Goal: Task Accomplishment & Management: Use online tool/utility

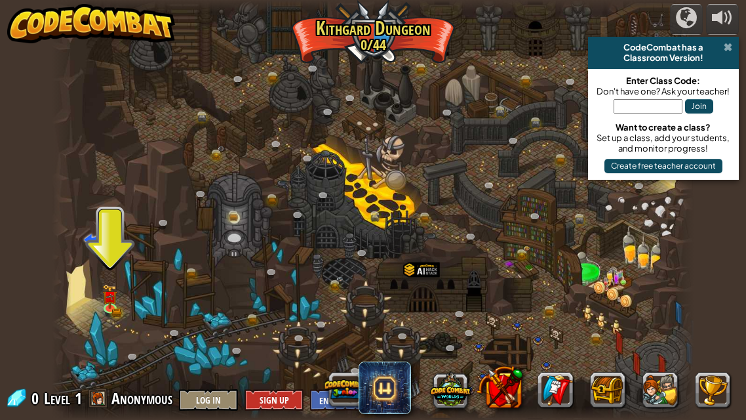
click at [728, 47] on span at bounding box center [728, 47] width 9 height 10
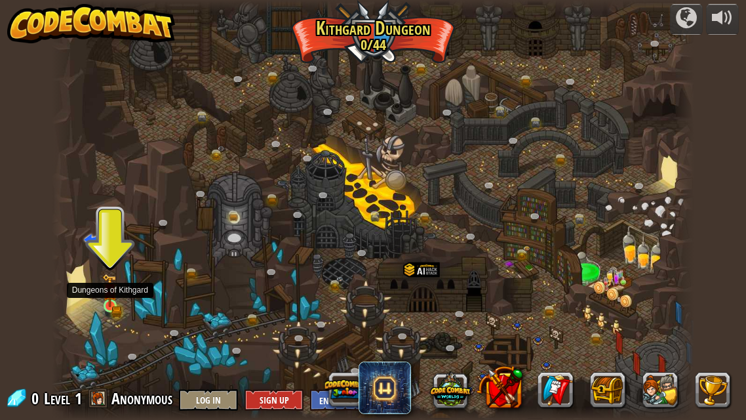
click at [107, 305] on img at bounding box center [109, 289] width 15 height 33
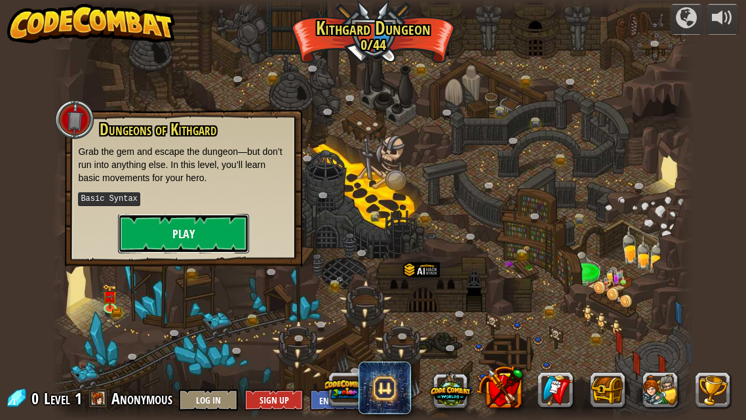
click at [235, 224] on button "Play" at bounding box center [183, 233] width 131 height 39
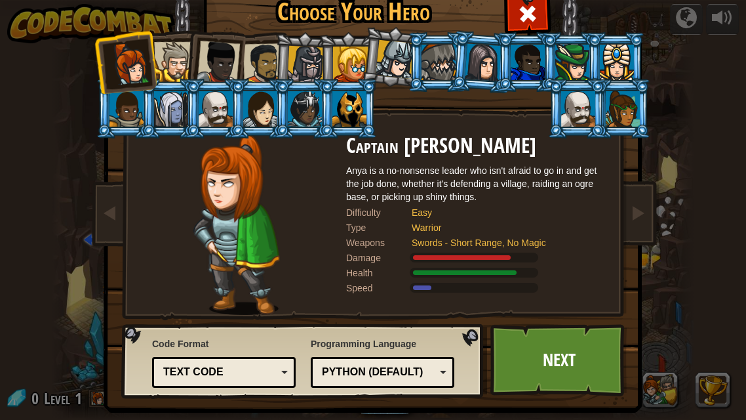
click at [333, 68] on div at bounding box center [350, 64] width 35 height 35
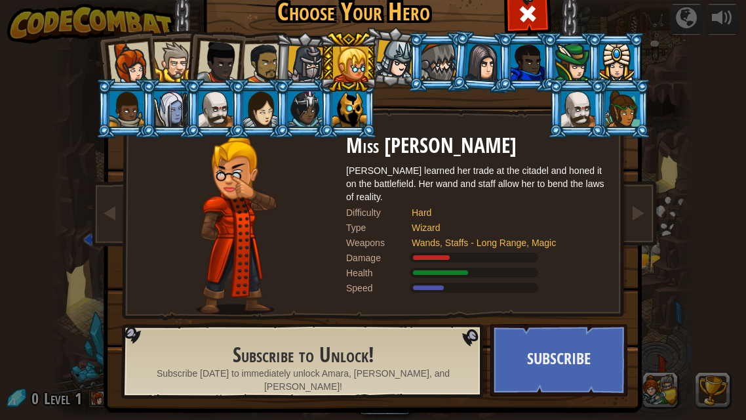
click at [146, 62] on div at bounding box center [129, 63] width 43 height 43
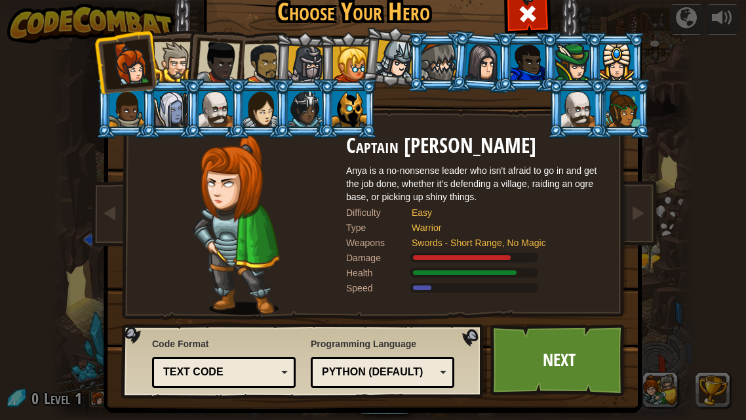
click at [572, 114] on div at bounding box center [578, 108] width 34 height 35
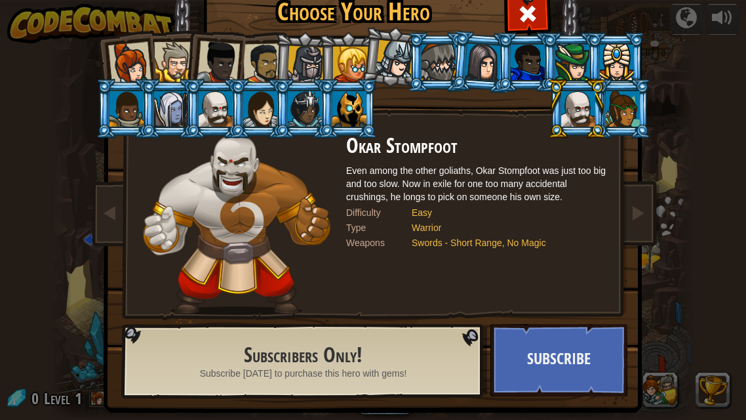
click at [133, 54] on div at bounding box center [129, 63] width 43 height 43
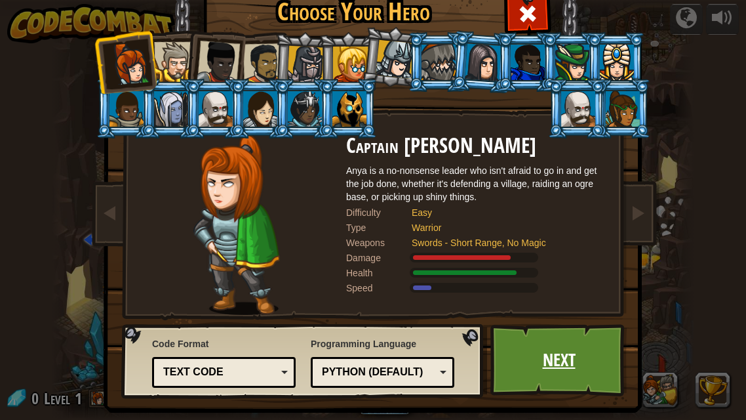
click at [599, 353] on link "Next" at bounding box center [559, 360] width 137 height 72
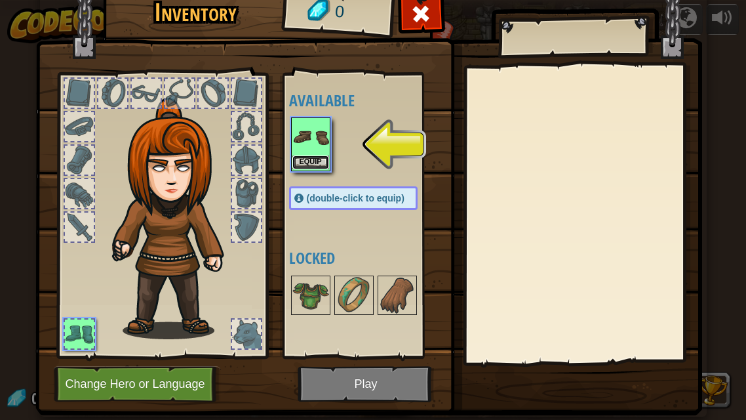
click at [309, 161] on button "Equip" at bounding box center [311, 162] width 37 height 14
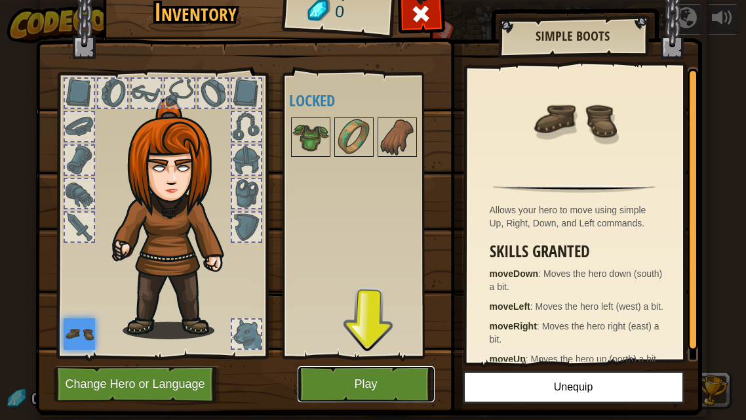
click at [355, 389] on button "Play" at bounding box center [366, 384] width 137 height 36
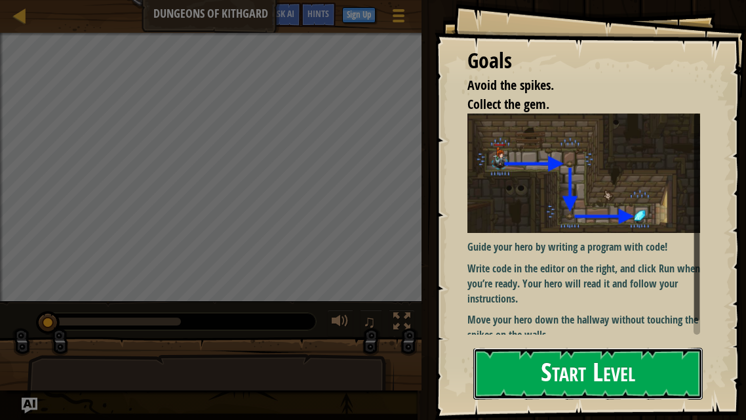
click at [512, 378] on button "Start Level" at bounding box center [589, 374] width 230 height 52
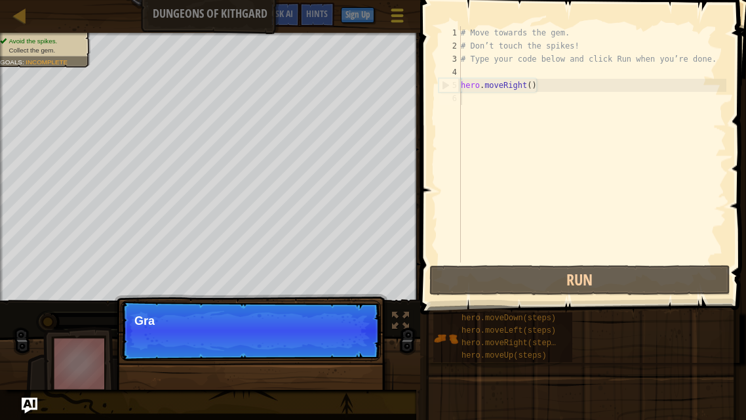
click at [397, 14] on span at bounding box center [397, 15] width 12 height 3
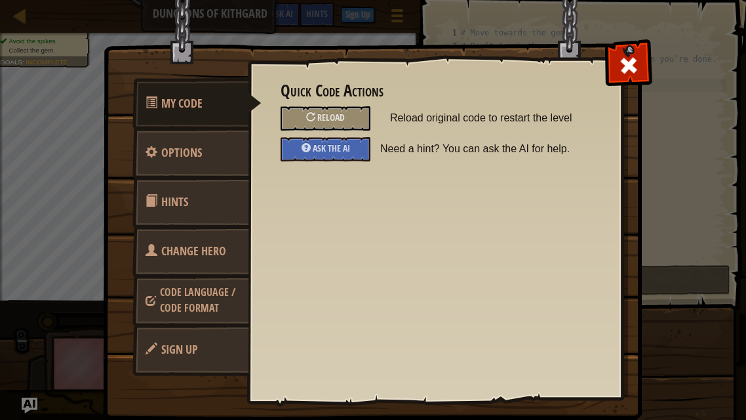
scroll to position [6, 0]
click at [634, 74] on span at bounding box center [628, 65] width 21 height 21
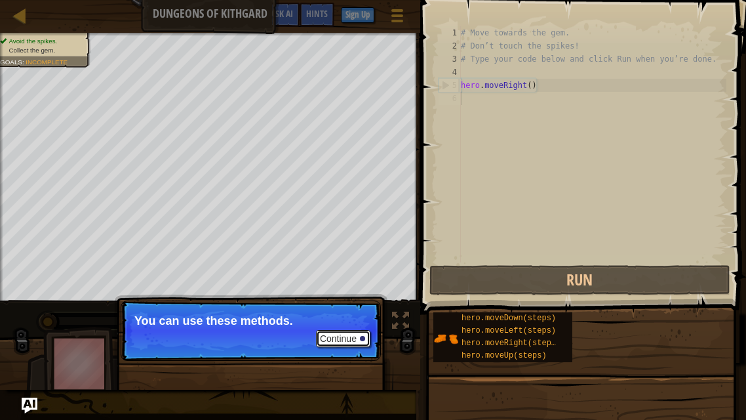
click at [349, 340] on button "Continue" at bounding box center [343, 338] width 54 height 17
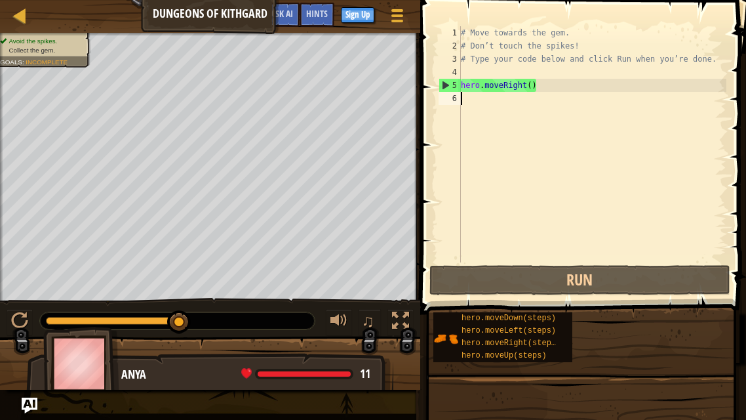
click at [483, 105] on div "# Move towards the gem. # Don’t touch the spikes! # Type your code below and cl…" at bounding box center [592, 157] width 268 height 262
click at [481, 102] on div "# Move towards the gem. # Don’t touch the spikes! # Type your code below and cl…" at bounding box center [592, 157] width 268 height 262
click at [509, 93] on div "# Move towards the gem. # Don’t touch the spikes! # Type your code below and cl…" at bounding box center [592, 157] width 268 height 262
